Goal: Task Accomplishment & Management: Manage account settings

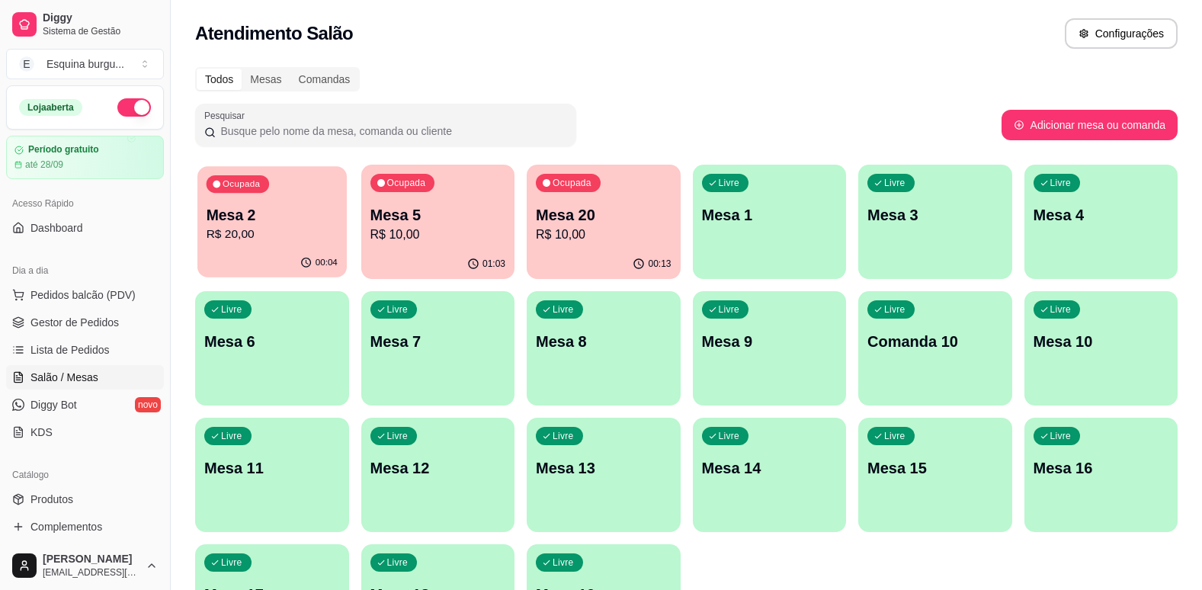
click at [254, 183] on p "Ocupada" at bounding box center [241, 184] width 37 height 12
click at [652, 46] on div "Atendimento Salão Configurações" at bounding box center [686, 33] width 983 height 30
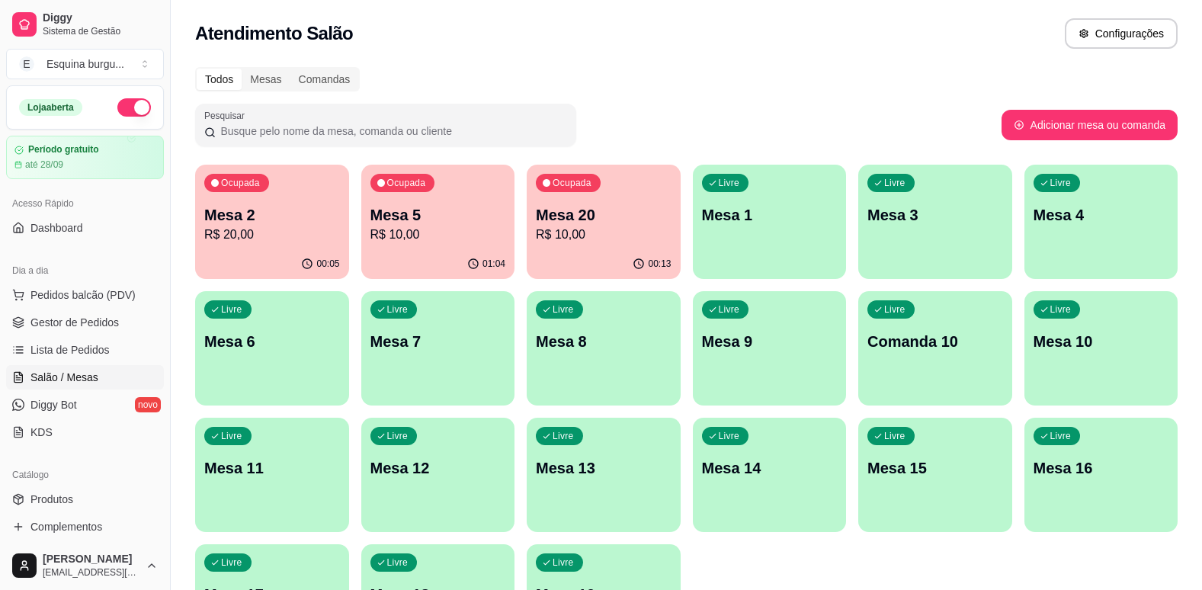
click at [652, 46] on div "Atendimento Salão Configurações" at bounding box center [686, 33] width 983 height 30
click at [425, 223] on p "Mesa 5" at bounding box center [437, 215] width 131 height 21
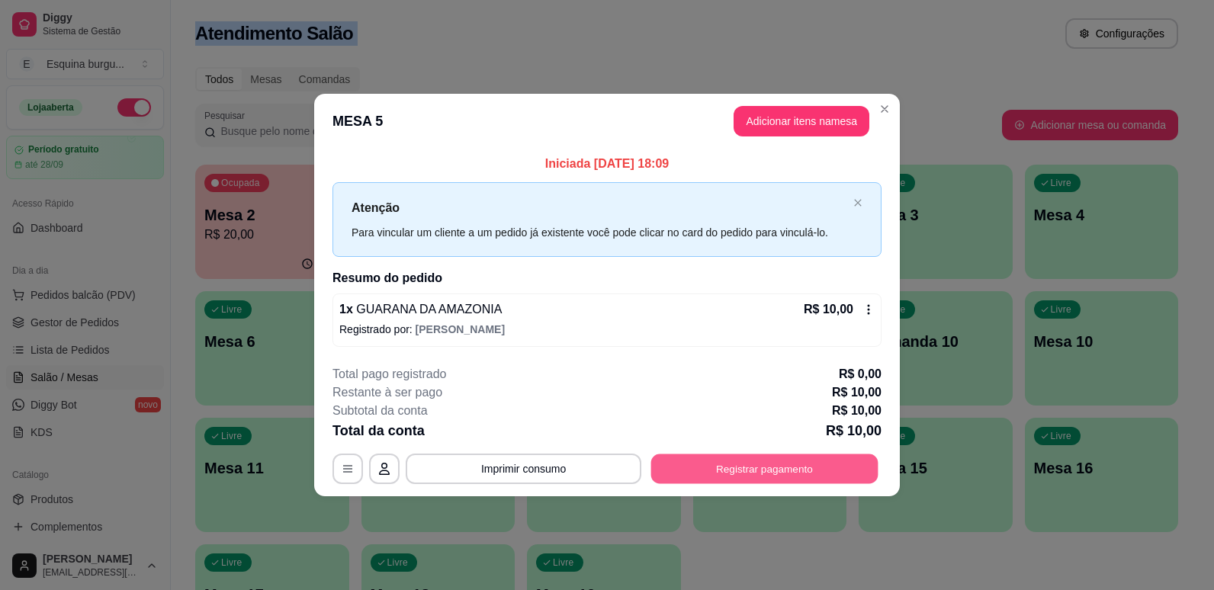
click at [746, 457] on button "Registrar pagamento" at bounding box center [764, 469] width 227 height 30
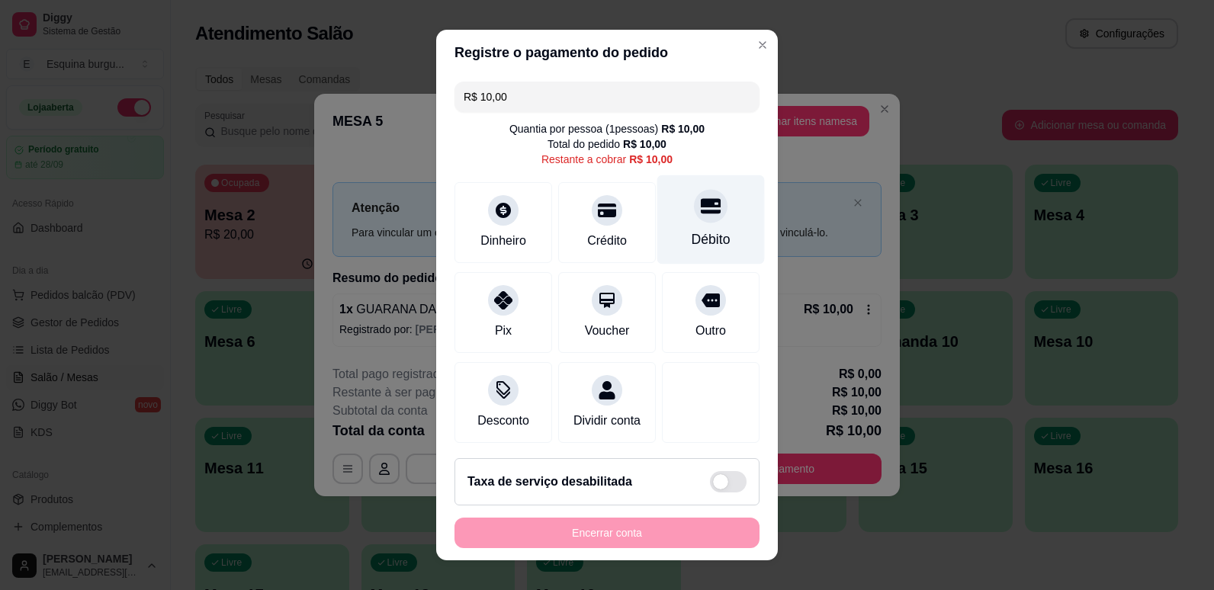
click at [669, 196] on div "Débito" at bounding box center [711, 219] width 108 height 89
type input "R$ 0,00"
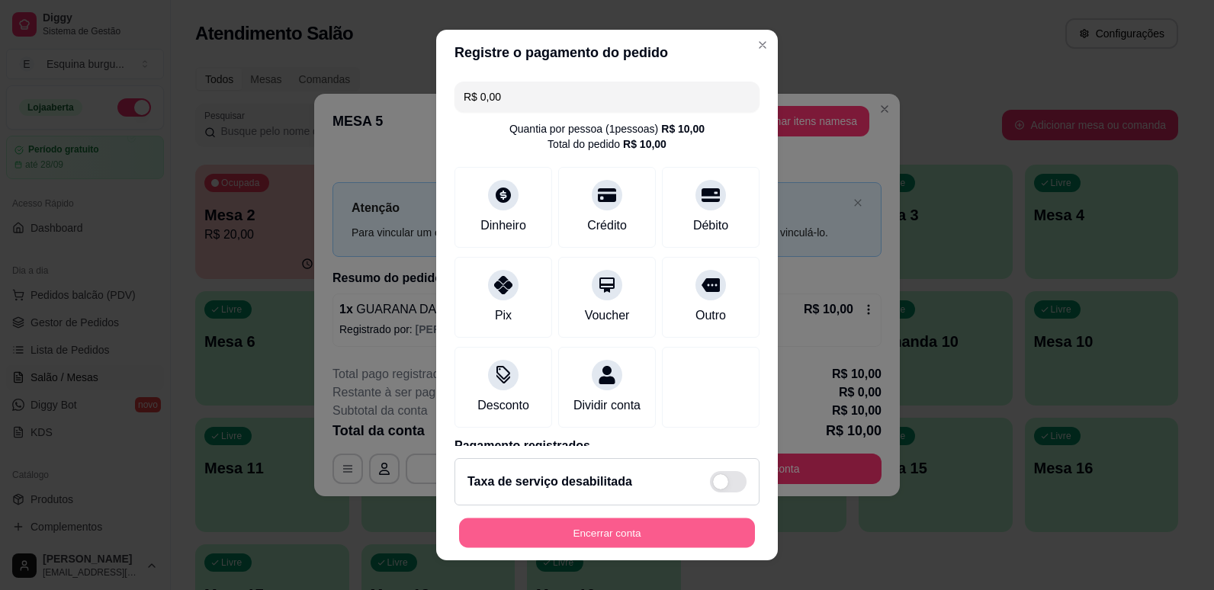
click at [670, 540] on button "Encerrar conta" at bounding box center [607, 533] width 296 height 30
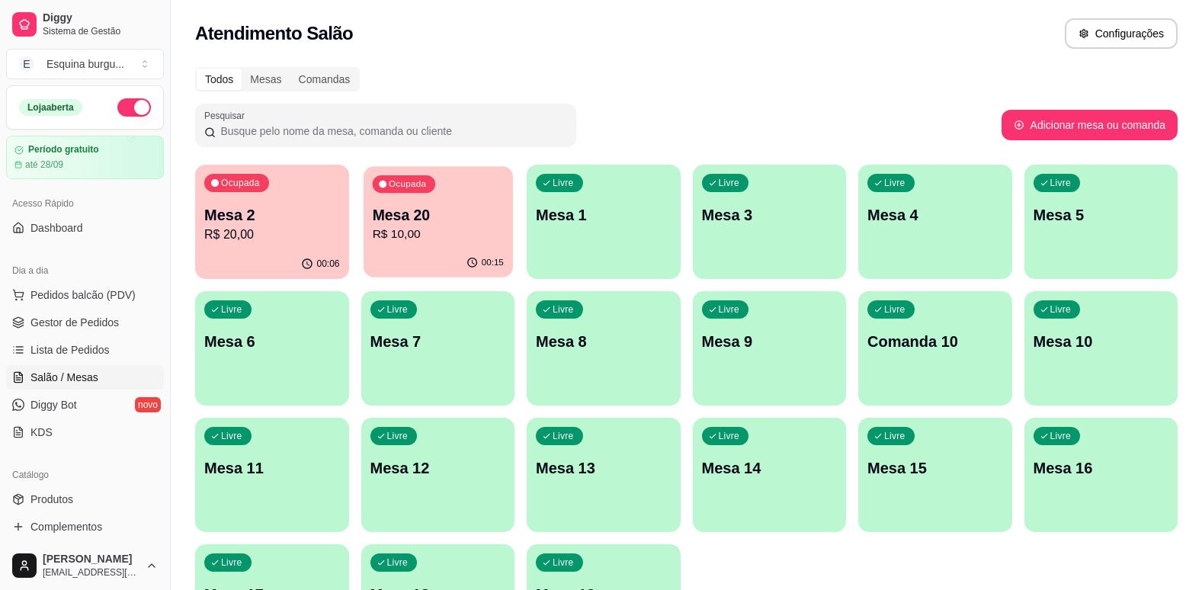
click at [448, 219] on p "Mesa 20" at bounding box center [437, 215] width 131 height 21
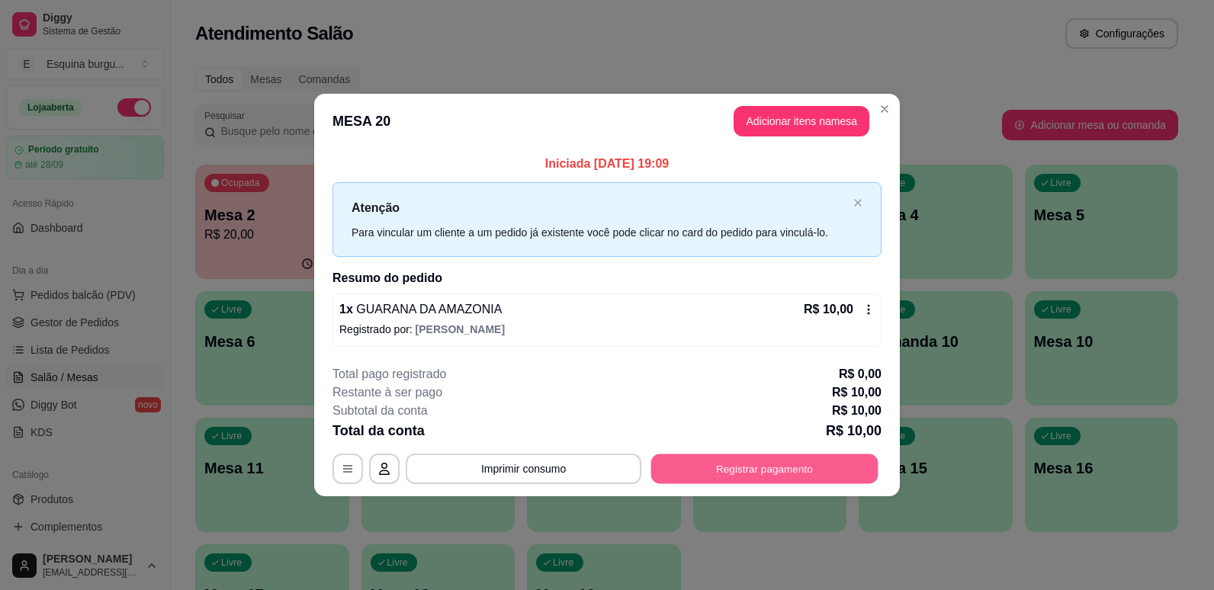
click at [750, 457] on button "Registrar pagamento" at bounding box center [764, 469] width 227 height 30
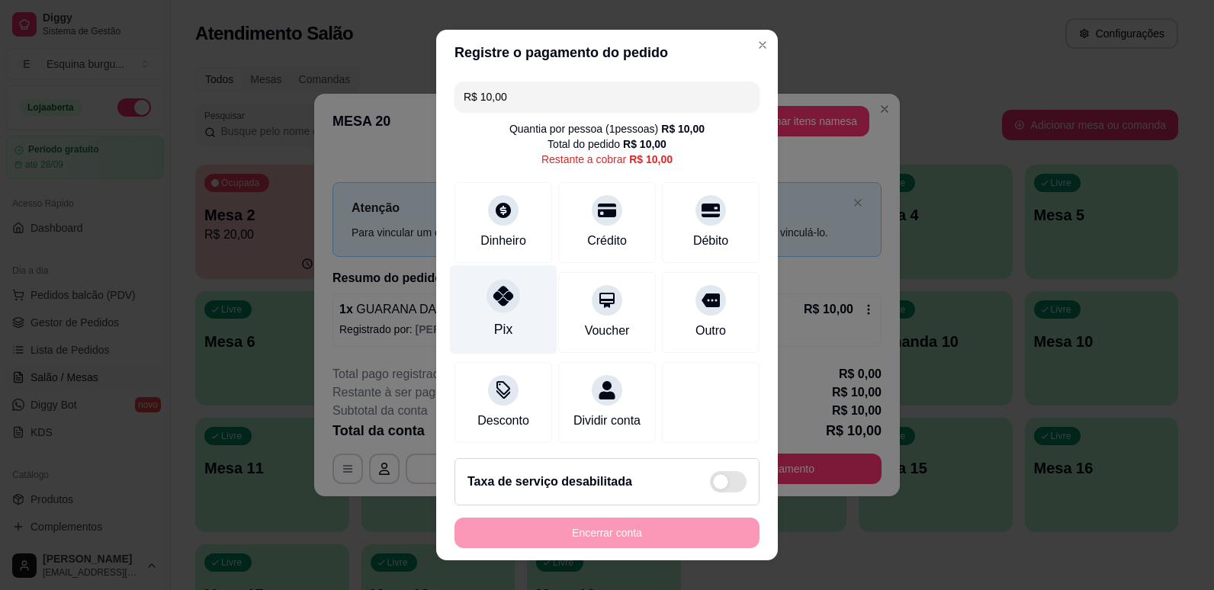
click at [502, 341] on div "Pix" at bounding box center [504, 309] width 108 height 89
type input "R$ 0,00"
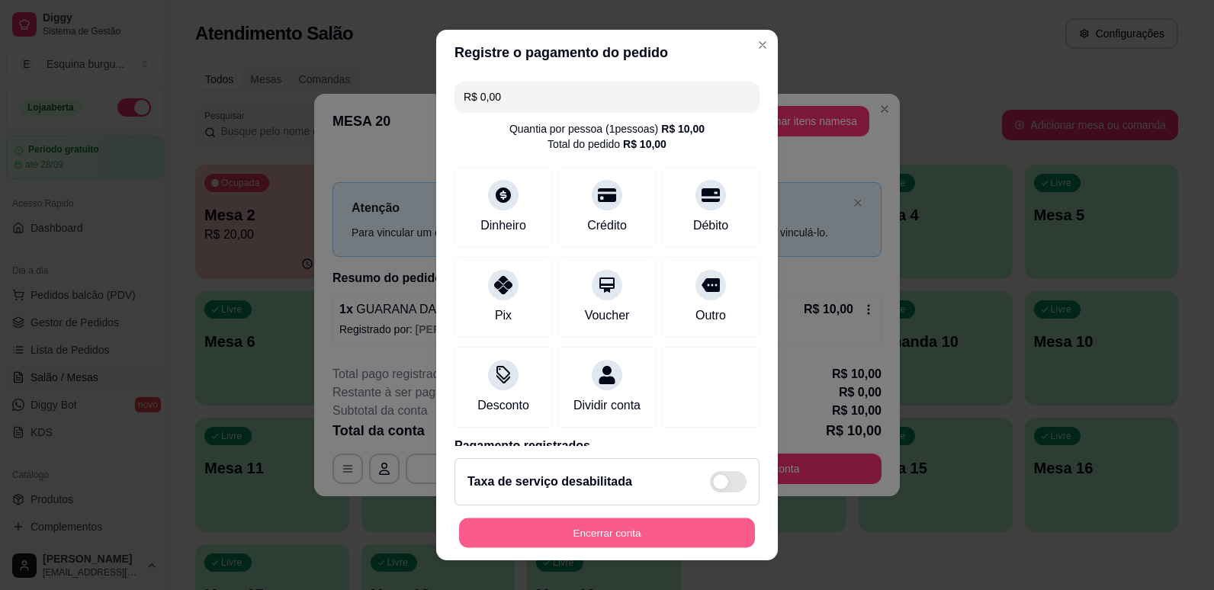
click at [621, 531] on button "Encerrar conta" at bounding box center [607, 533] width 296 height 30
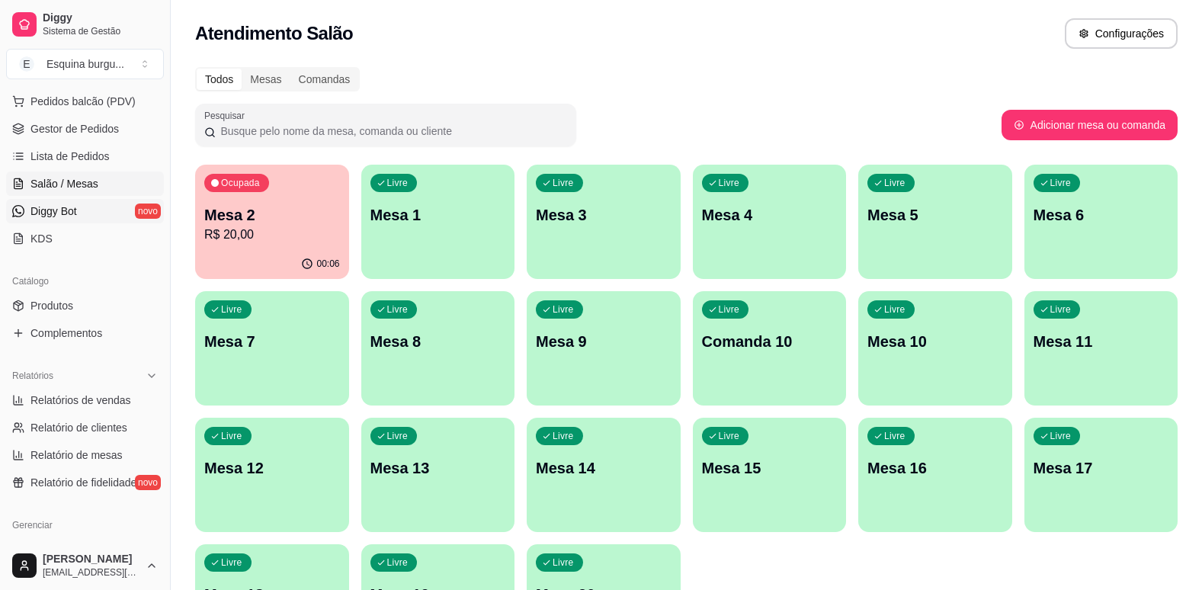
scroll to position [194, 0]
click at [84, 405] on span "Relatórios de vendas" at bounding box center [80, 399] width 101 height 15
select select "ALL"
select select "0"
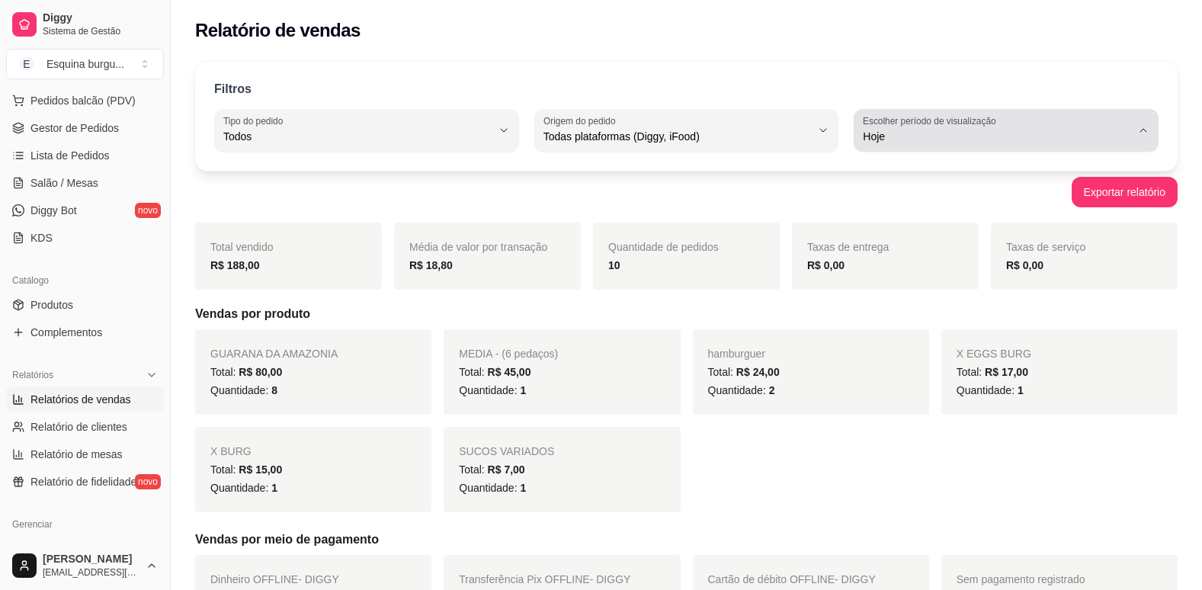
click at [920, 130] on span "Hoje" at bounding box center [997, 136] width 268 height 15
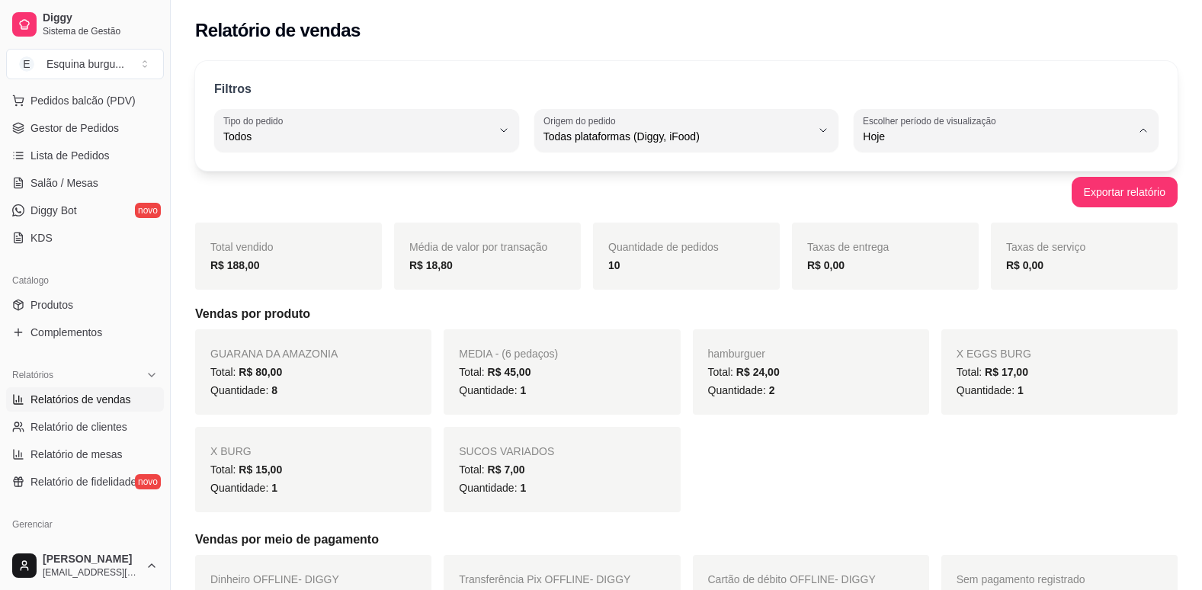
click at [884, 324] on span "Customizado" at bounding box center [999, 322] width 255 height 14
type input "-1"
select select "-1"
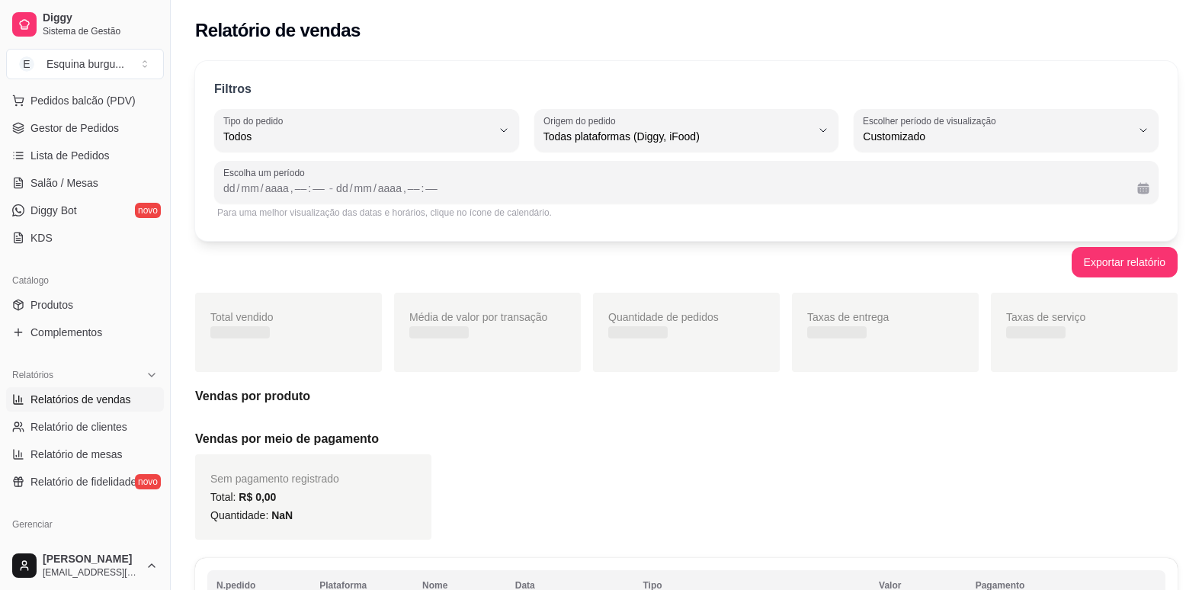
scroll to position [14, 0]
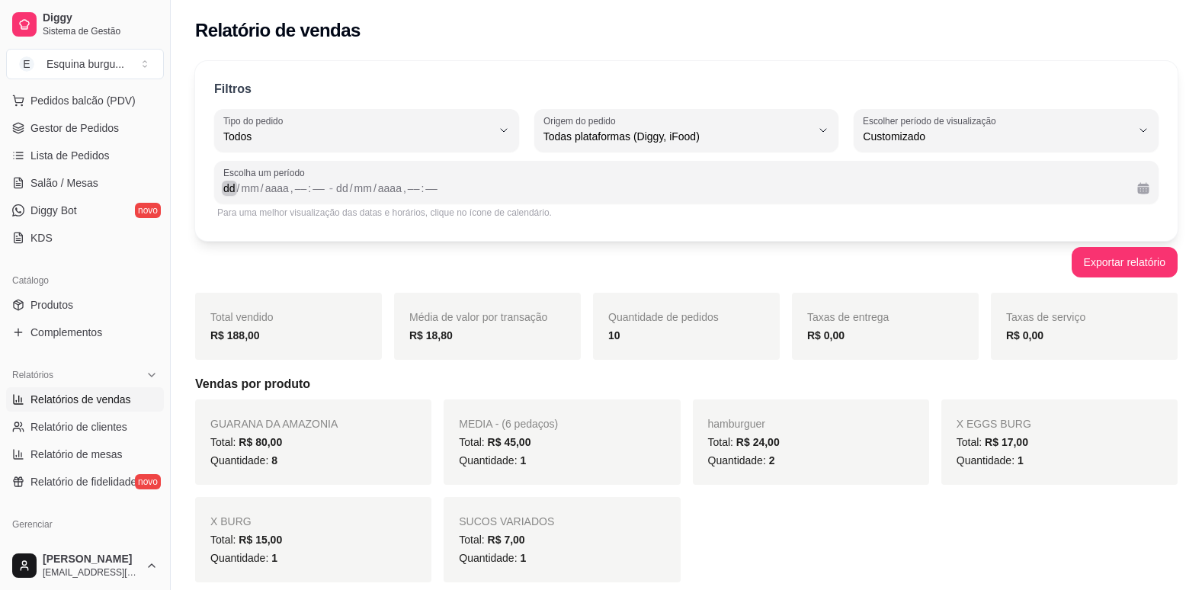
click at [226, 196] on div "dd / mm / aaaa , –– : ––" at bounding box center [274, 188] width 103 height 18
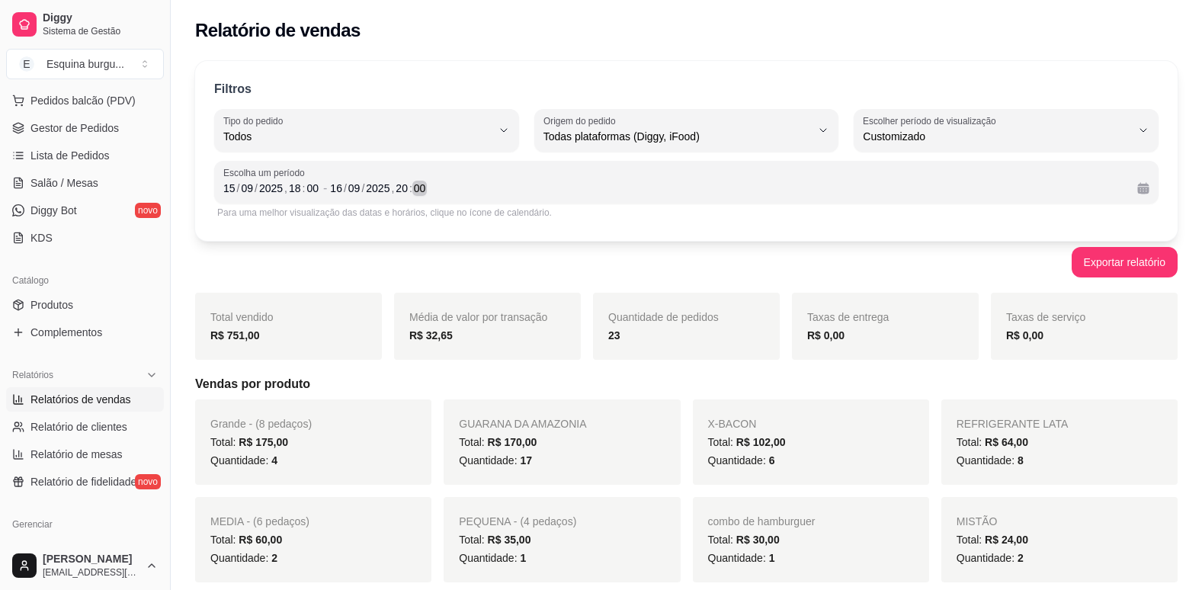
click at [418, 188] on div "00" at bounding box center [420, 188] width 15 height 15
click at [426, 188] on div "[DATE] 20 : 00" at bounding box center [727, 188] width 795 height 18
click at [437, 188] on div "[DATE] 2 : 00" at bounding box center [727, 188] width 795 height 18
click at [428, 187] on div "[DATE] 2 : 00" at bounding box center [727, 188] width 795 height 18
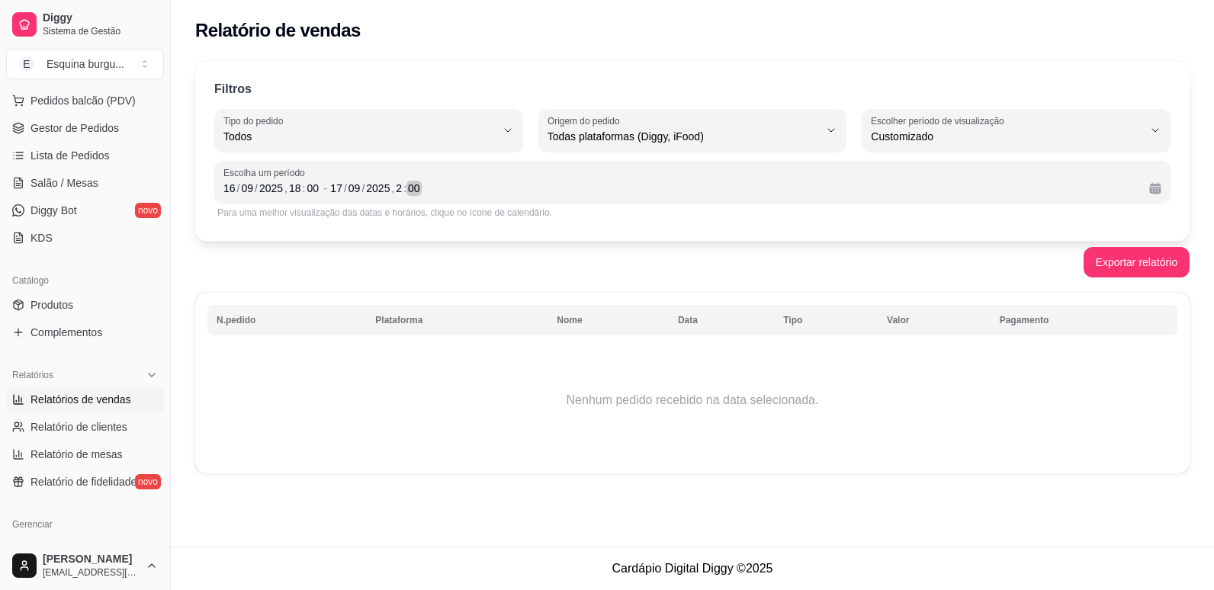
click at [426, 194] on div "[DATE] 2 : 00" at bounding box center [733, 188] width 807 height 18
click at [520, 262] on div "Exportar relatório" at bounding box center [692, 262] width 994 height 30
click at [1153, 251] on button "Exportar relatório" at bounding box center [1136, 263] width 103 height 30
click at [608, 192] on div "[DATE] 2 : 00" at bounding box center [733, 188] width 807 height 18
click at [528, 268] on div "Exportar relatório" at bounding box center [692, 262] width 994 height 30
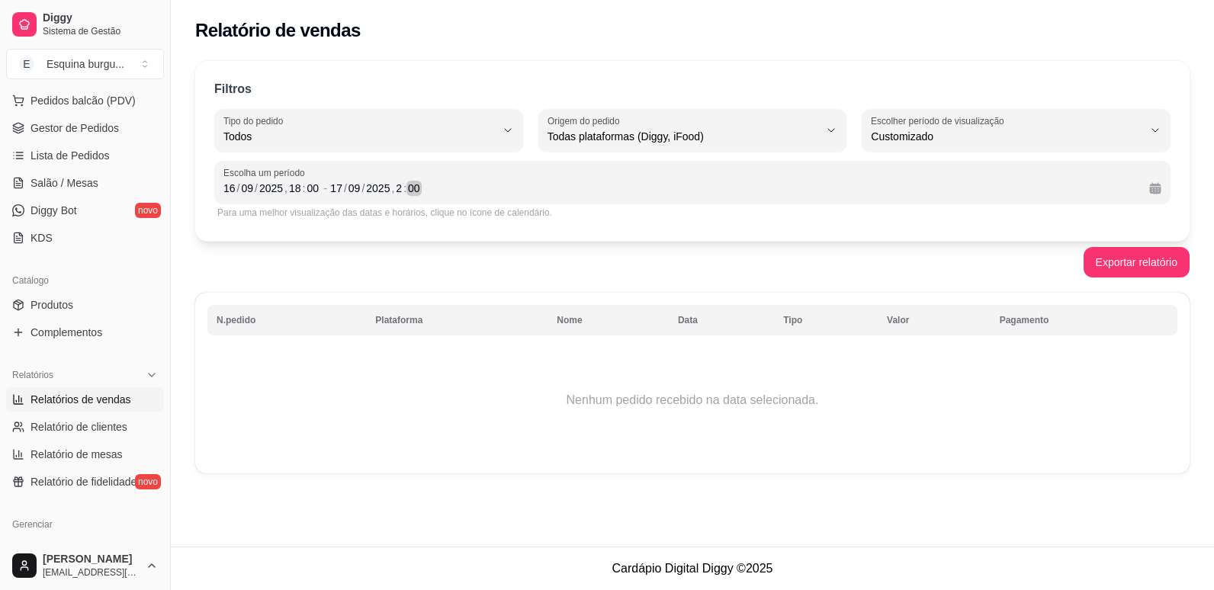
click at [418, 190] on div "00" at bounding box center [413, 188] width 15 height 15
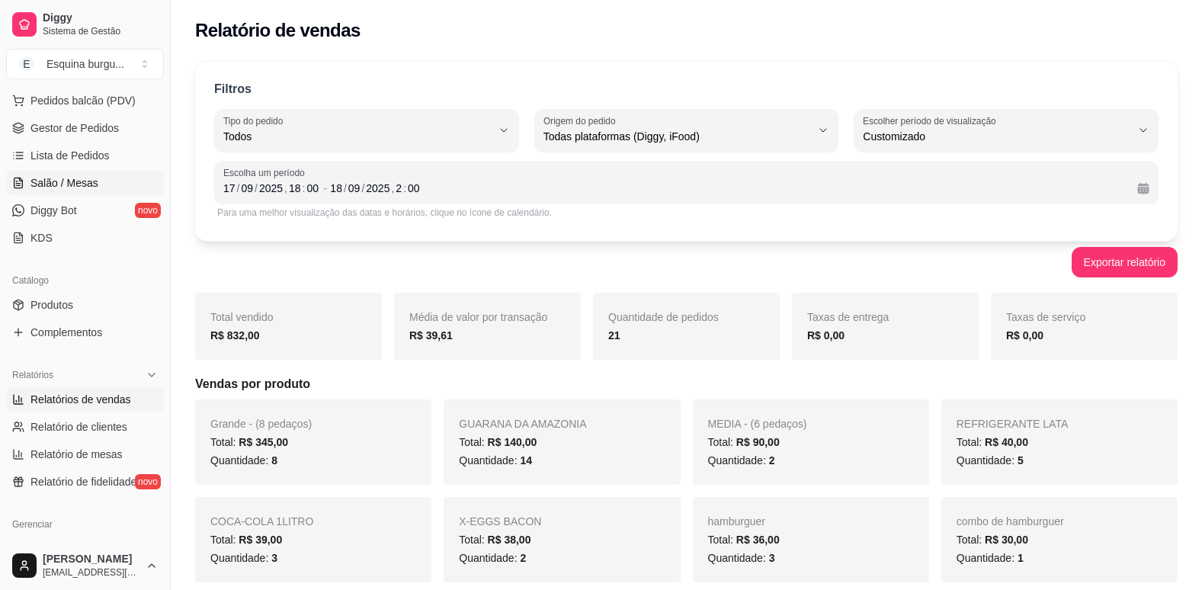
click at [77, 185] on span "Salão / Mesas" at bounding box center [64, 182] width 68 height 15
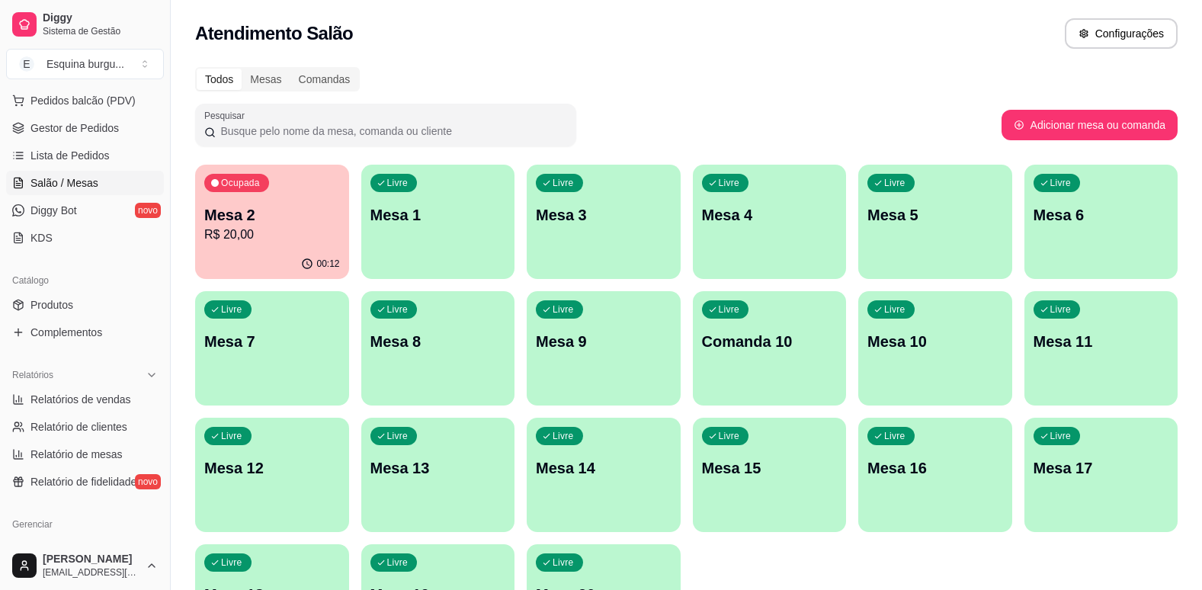
click at [592, 53] on div "Atendimento Salão Configurações" at bounding box center [687, 29] width 1032 height 58
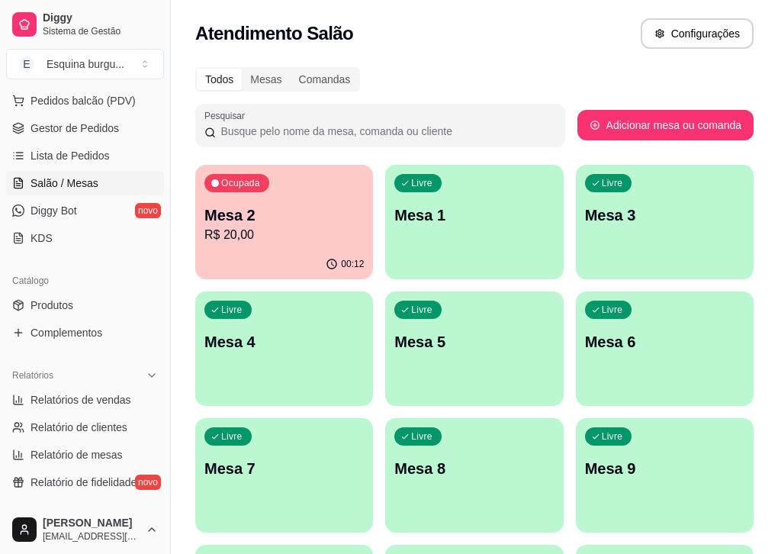
click at [544, 38] on div "Atendimento Salão Configurações" at bounding box center [474, 33] width 558 height 30
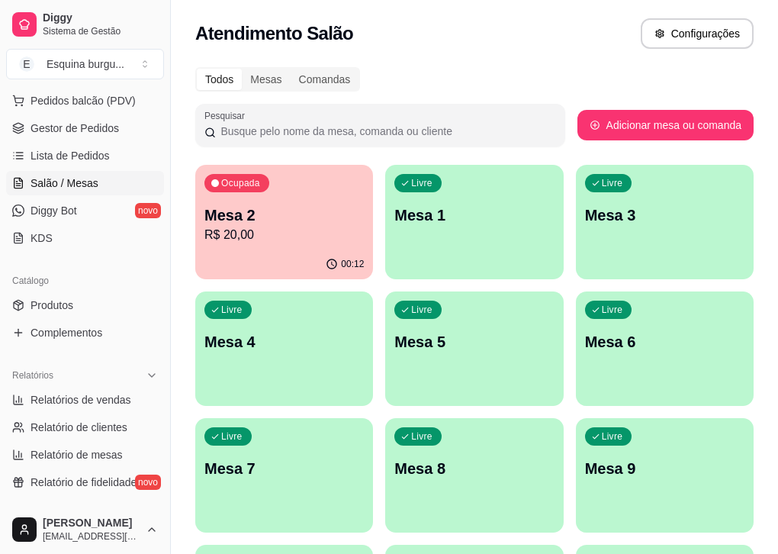
click at [544, 38] on div "Atendimento Salão Configurações" at bounding box center [474, 33] width 558 height 30
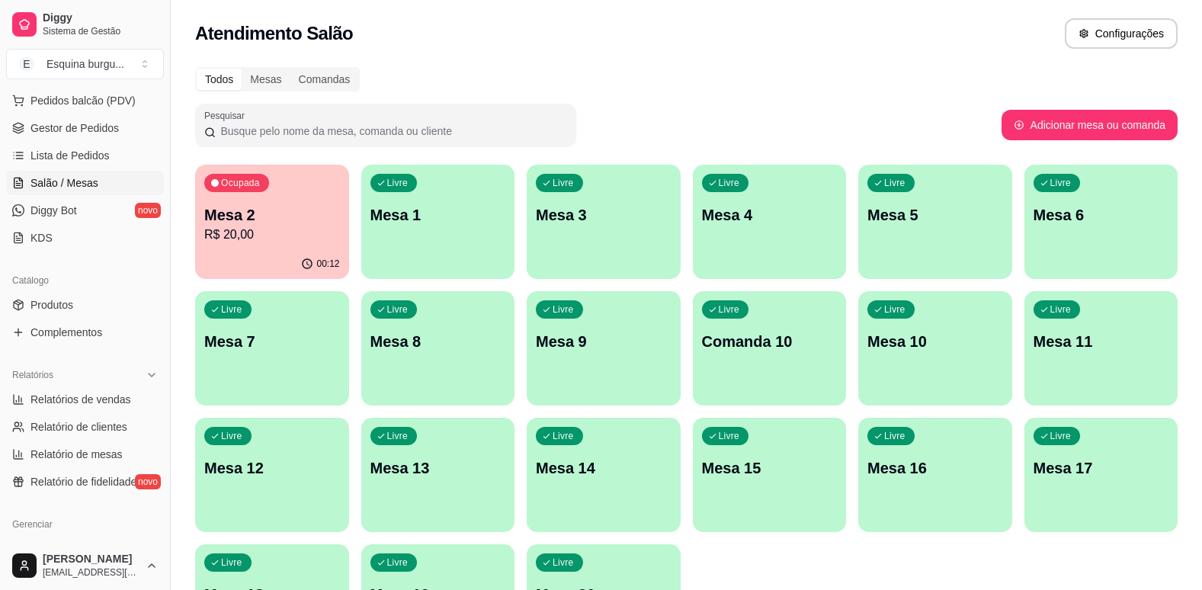
click at [783, 87] on div "Todos Mesas Comandas" at bounding box center [686, 79] width 983 height 24
click at [328, 221] on p "Mesa 2" at bounding box center [272, 215] width 131 height 21
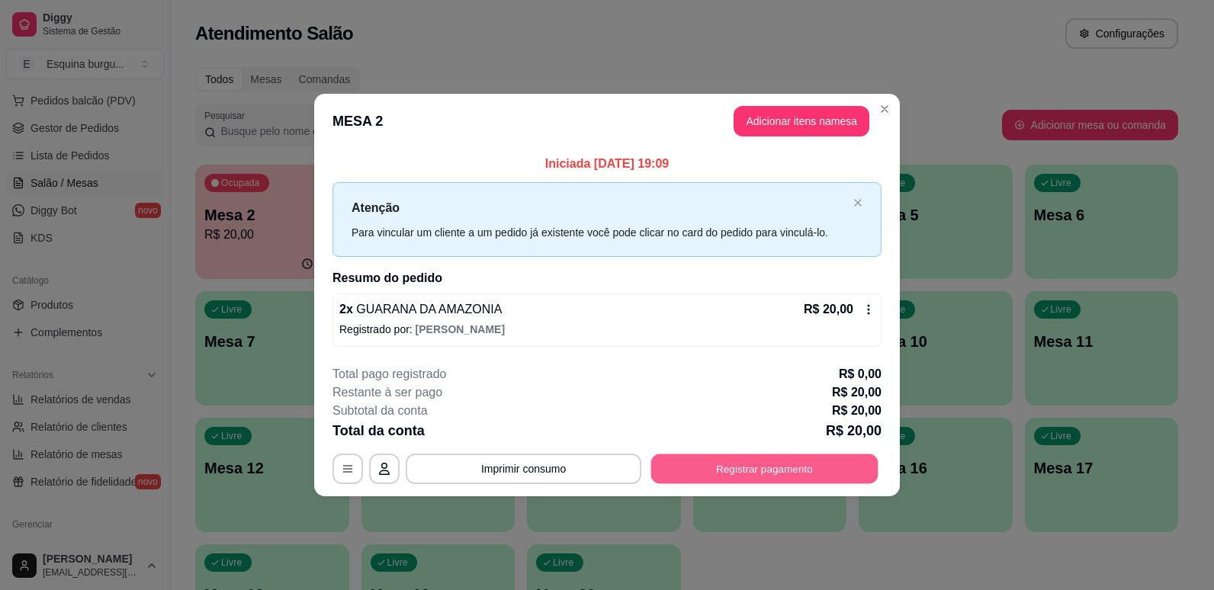
click at [700, 479] on button "Registrar pagamento" at bounding box center [764, 469] width 227 height 30
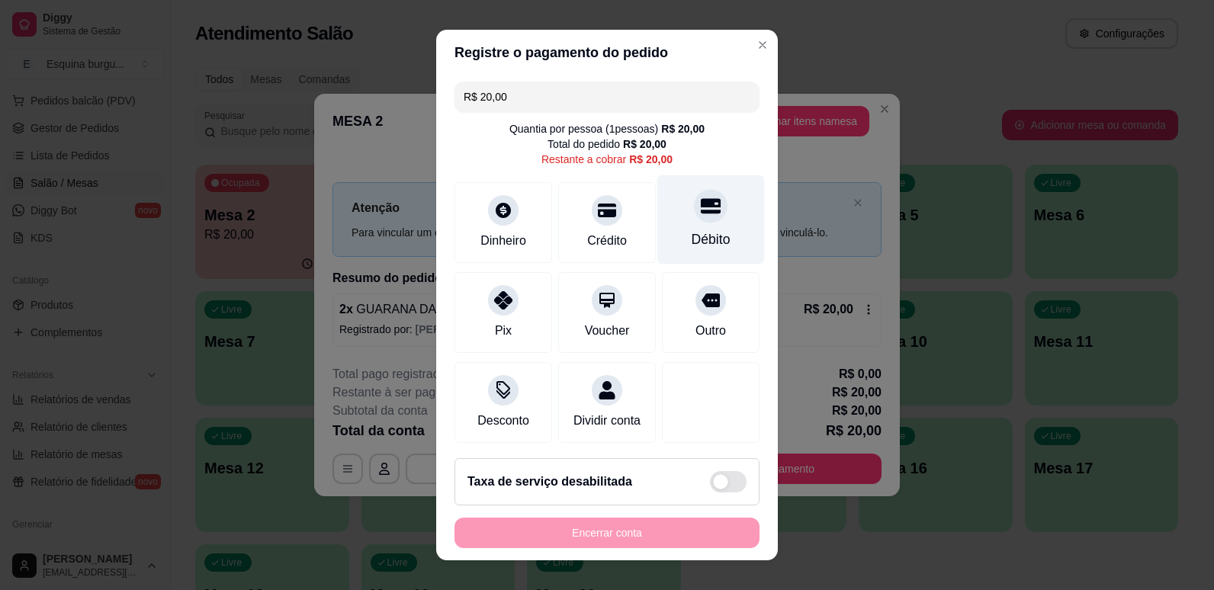
click at [692, 239] on div "Débito" at bounding box center [711, 240] width 39 height 20
type input "R$ 0,00"
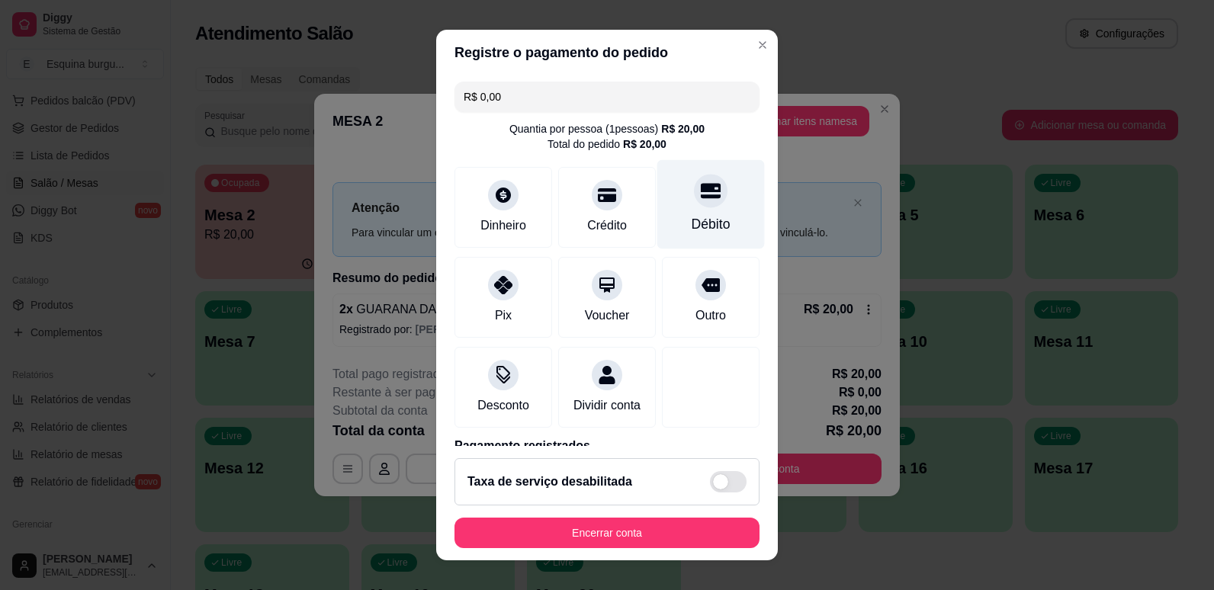
click at [692, 233] on div "Débito" at bounding box center [711, 224] width 39 height 20
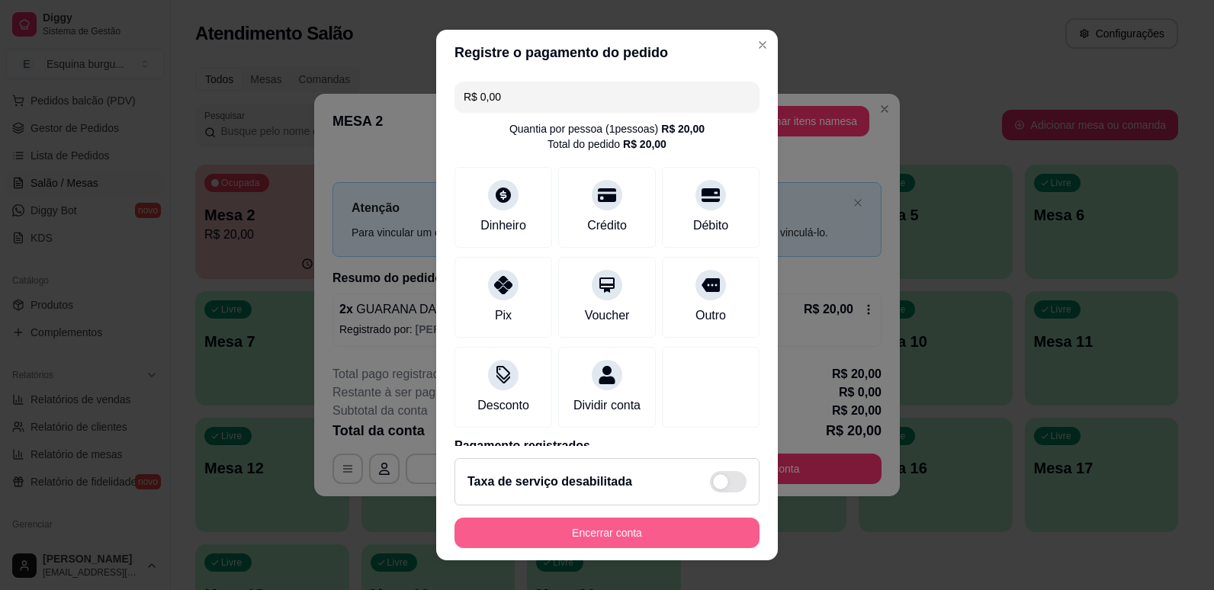
click at [706, 530] on button "Encerrar conta" at bounding box center [606, 533] width 305 height 30
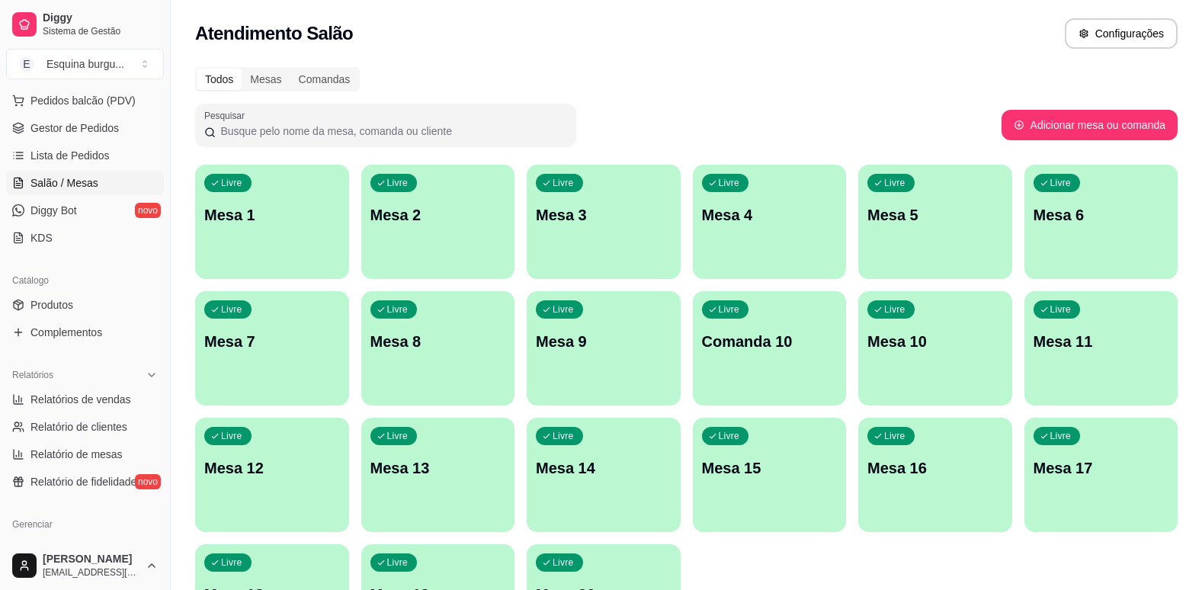
scroll to position [130, 0]
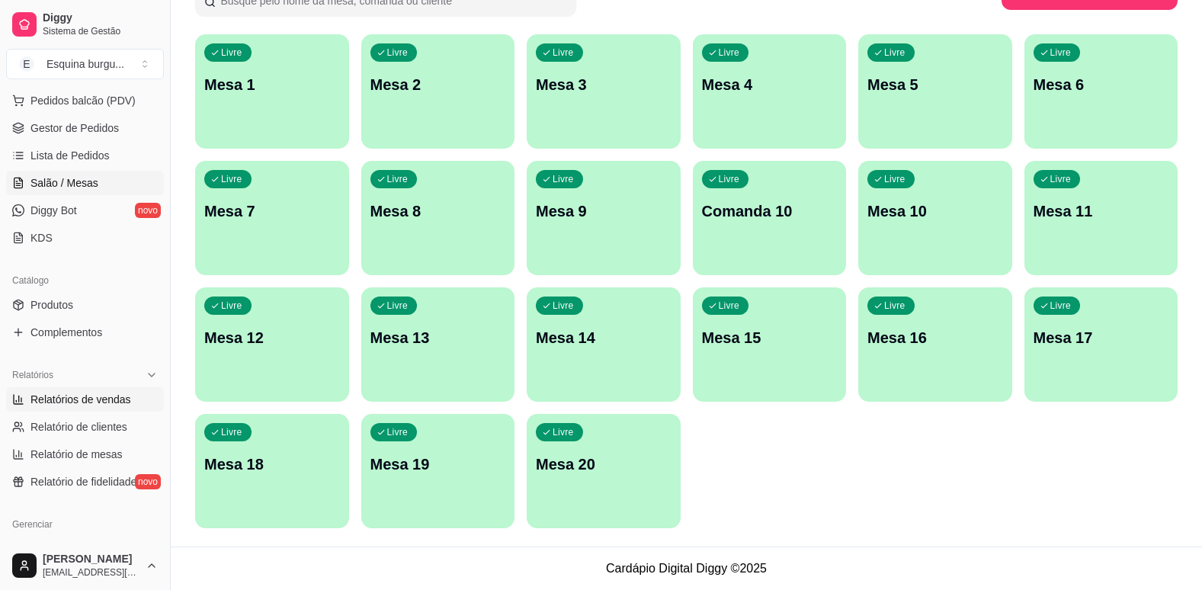
click at [82, 397] on span "Relatórios de vendas" at bounding box center [80, 399] width 101 height 15
select select "ALL"
select select "0"
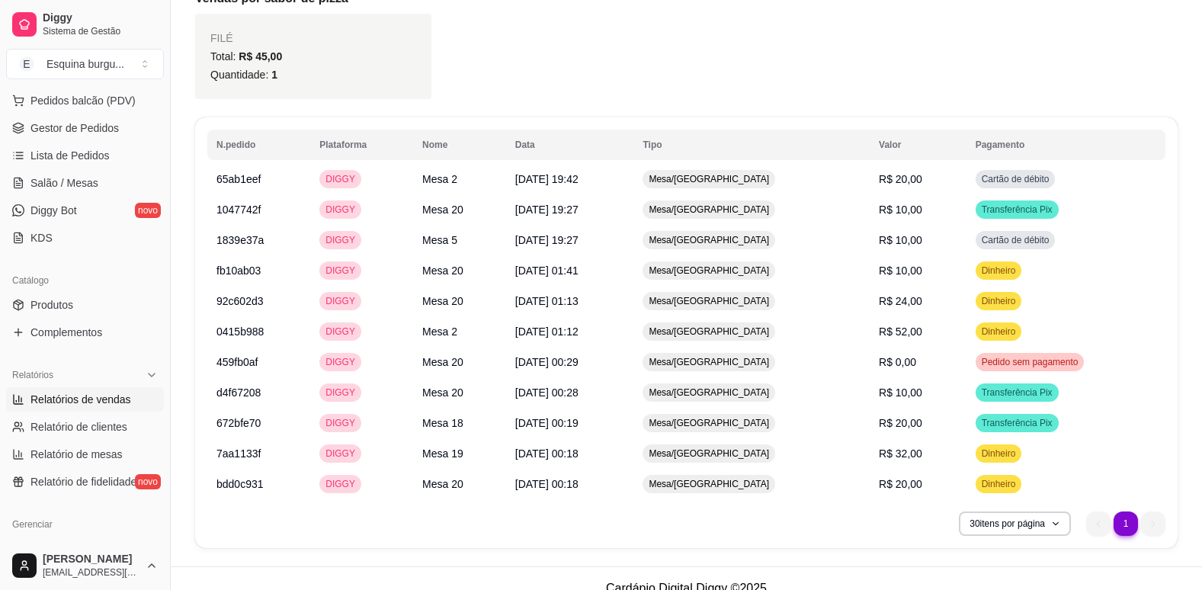
scroll to position [689, 0]
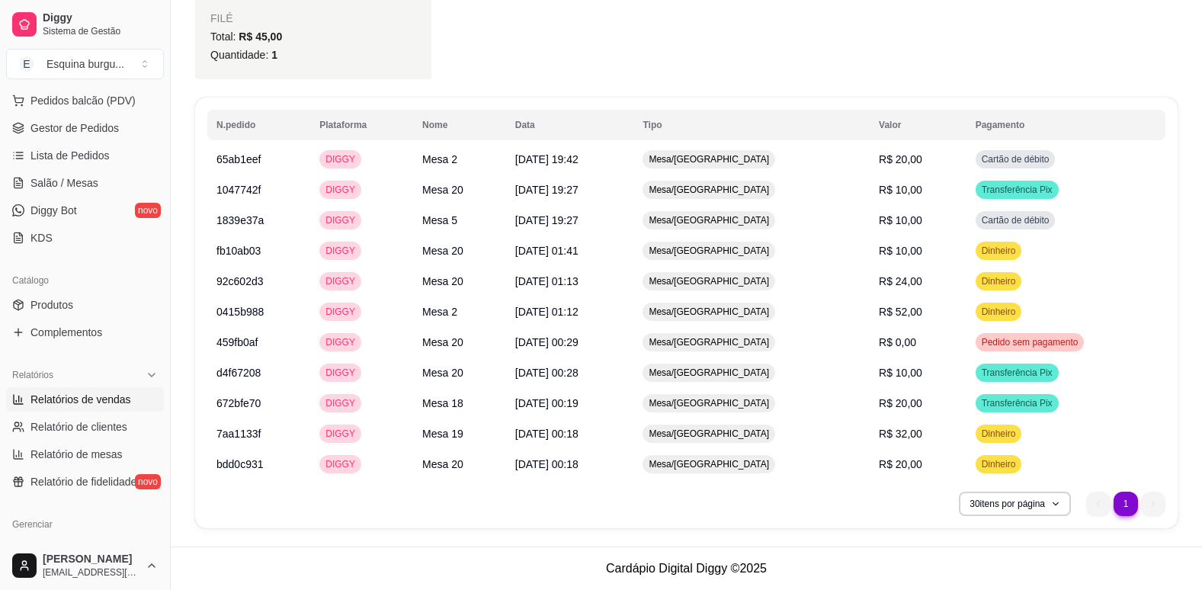
click at [592, 66] on div "FILÉ Total: R$ 45,00 Quantidade: 1" at bounding box center [686, 36] width 983 height 85
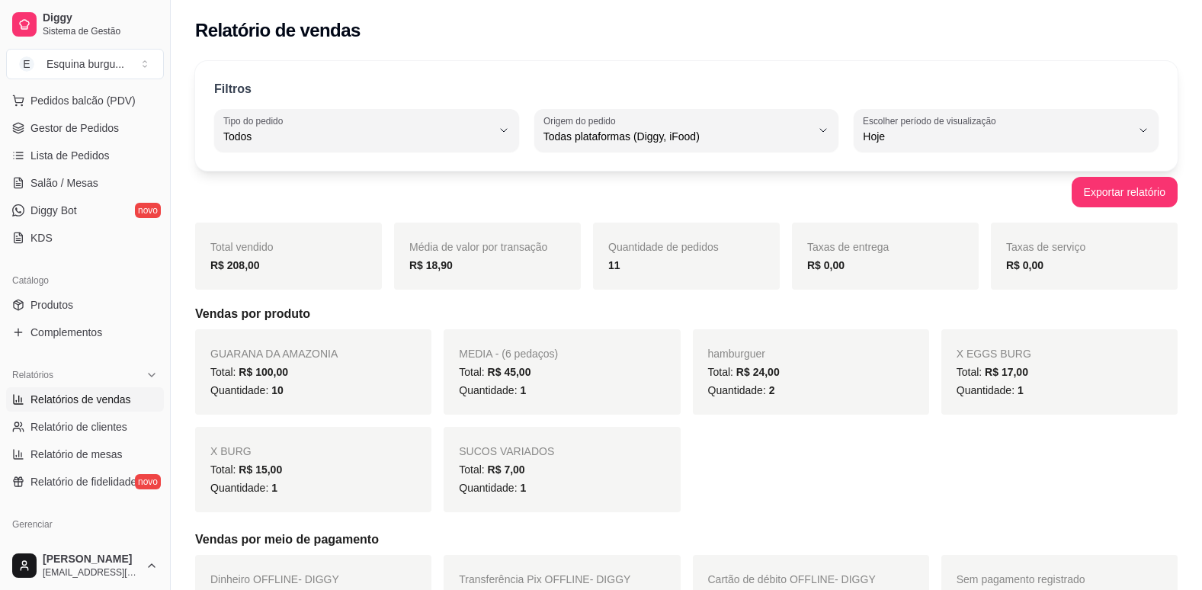
scroll to position [0, 0]
click at [101, 175] on link "Salão / Mesas" at bounding box center [85, 183] width 158 height 24
